Goal: Browse casually: Explore the website without a specific task or goal

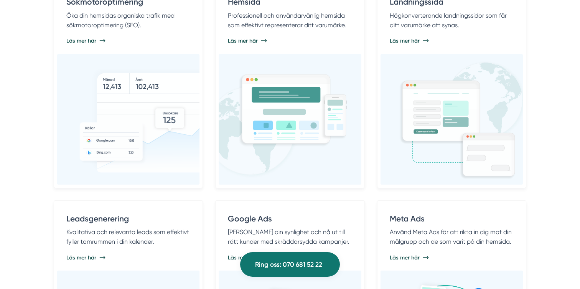
scroll to position [418, 0]
